Goal: Task Accomplishment & Management: Manage account settings

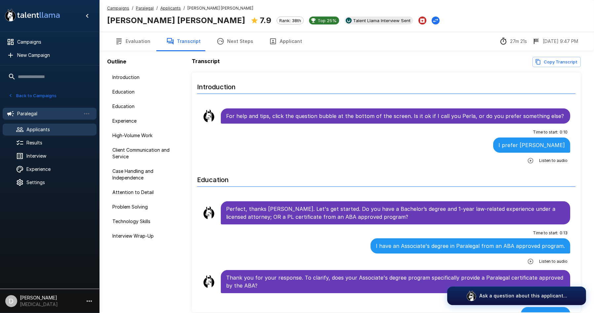
scroll to position [844, 0]
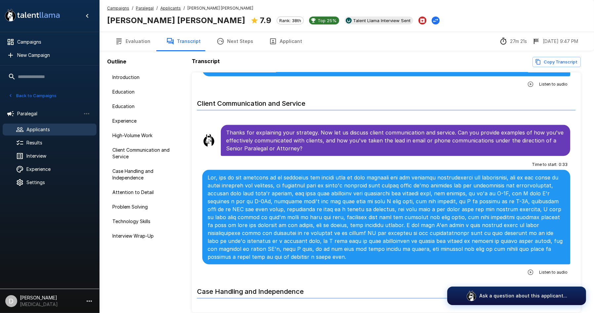
click at [13, 97] on icon "button" at bounding box center [11, 96] width 6 height 6
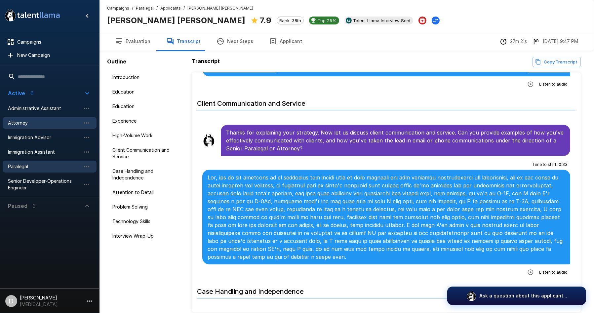
click at [28, 123] on span "Attorney" at bounding box center [44, 123] width 73 height 7
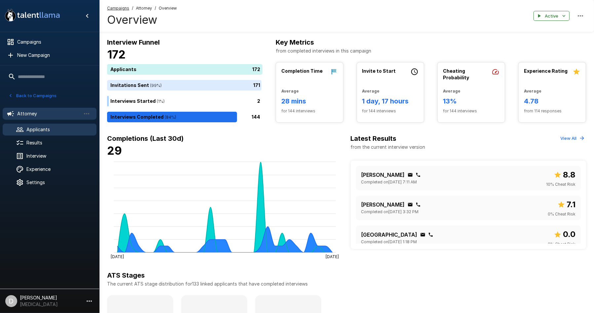
click at [50, 125] on div "Applicants" at bounding box center [50, 130] width 94 height 12
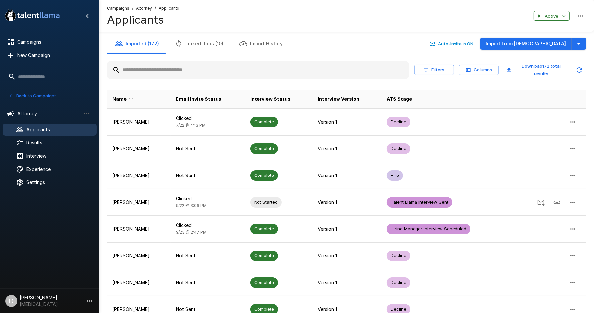
click at [183, 74] on input "text" at bounding box center [258, 70] width 302 height 12
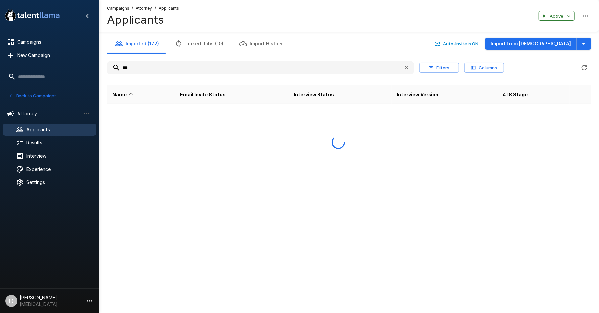
type input "***"
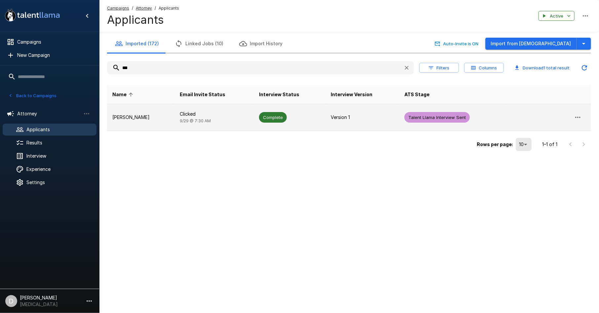
click at [205, 118] on td "Clicked [DATE] 7:30 AM" at bounding box center [214, 117] width 79 height 27
